Goal: Find specific page/section: Find specific page/section

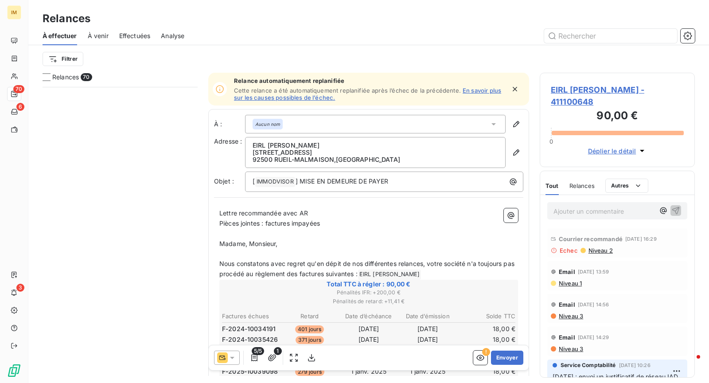
scroll to position [289, 148]
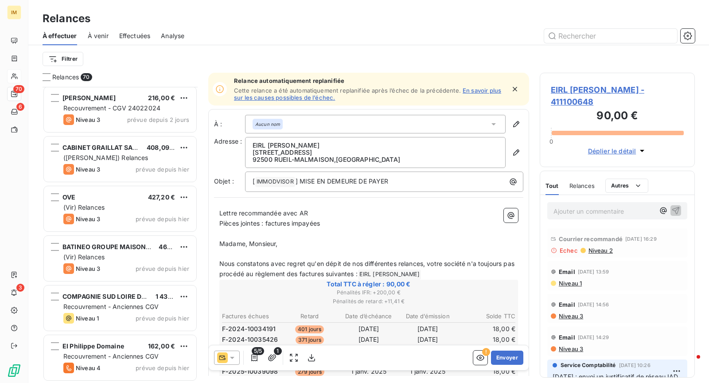
click at [20, 77] on div at bounding box center [14, 76] width 14 height 14
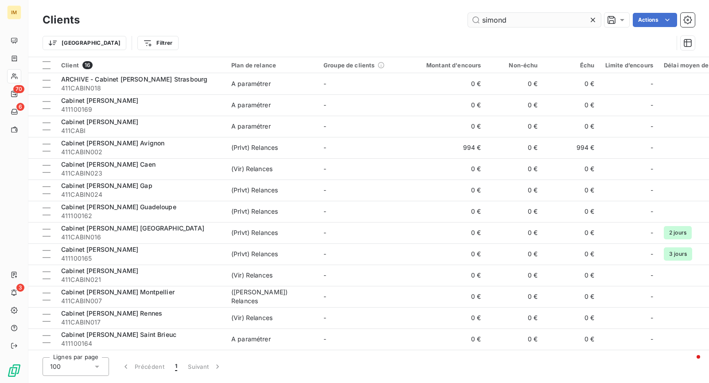
click at [515, 18] on input "simond" at bounding box center [534, 20] width 133 height 14
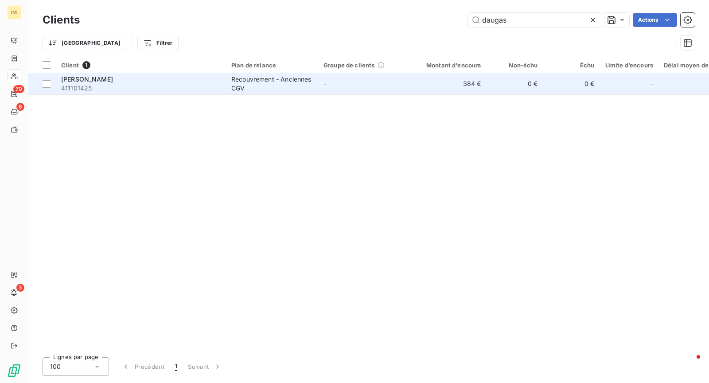
type input "daugas"
click at [211, 89] on span "411101425" at bounding box center [141, 88] width 160 height 9
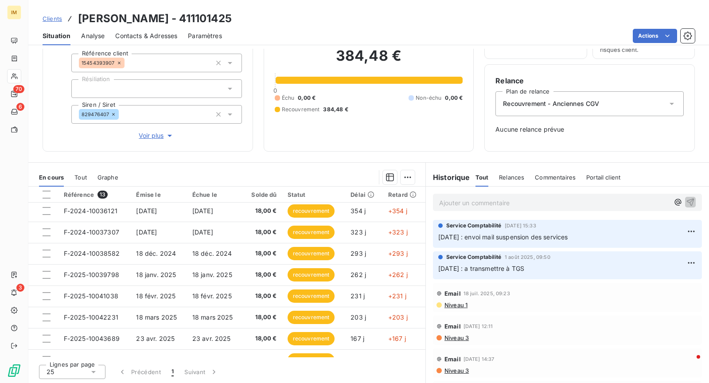
scroll to position [121, 0]
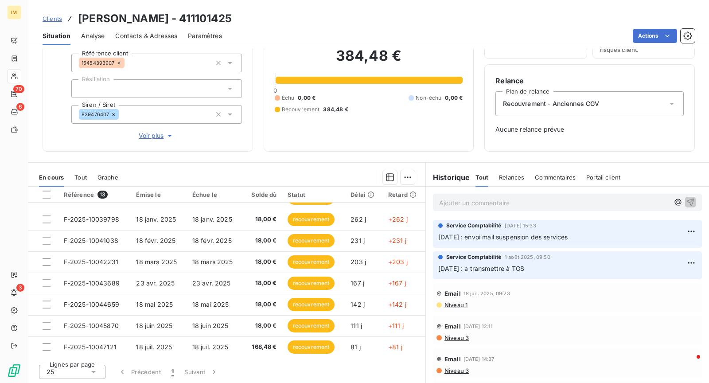
click at [458, 305] on span "Niveau 1" at bounding box center [456, 304] width 24 height 7
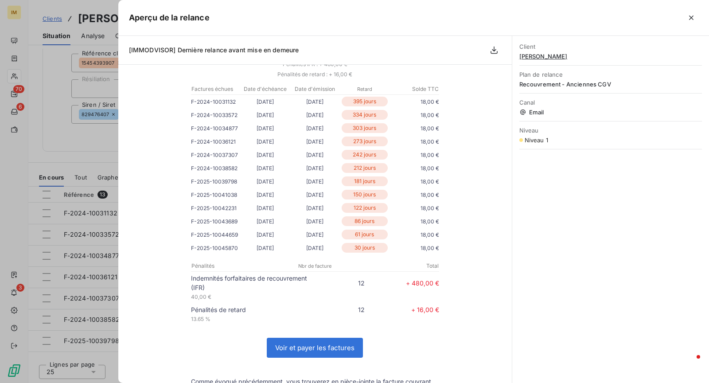
scroll to position [0, 0]
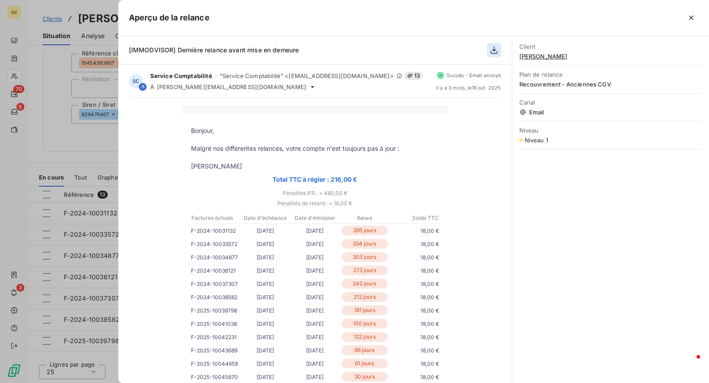
click at [497, 48] on icon "button" at bounding box center [494, 50] width 9 height 9
click at [493, 50] on icon "button" at bounding box center [494, 51] width 7 height 8
